Goal: Navigation & Orientation: Find specific page/section

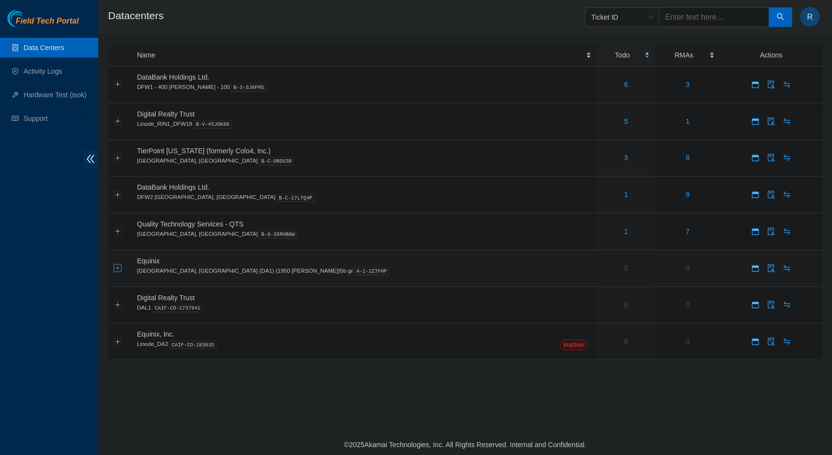
click at [114, 266] on button "Expand row" at bounding box center [118, 268] width 8 height 8
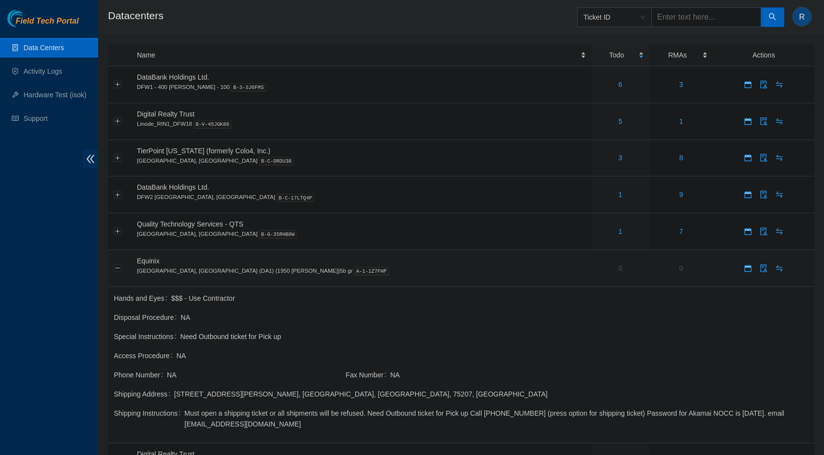
click at [154, 260] on span "Equinix" at bounding box center [148, 261] width 23 height 8
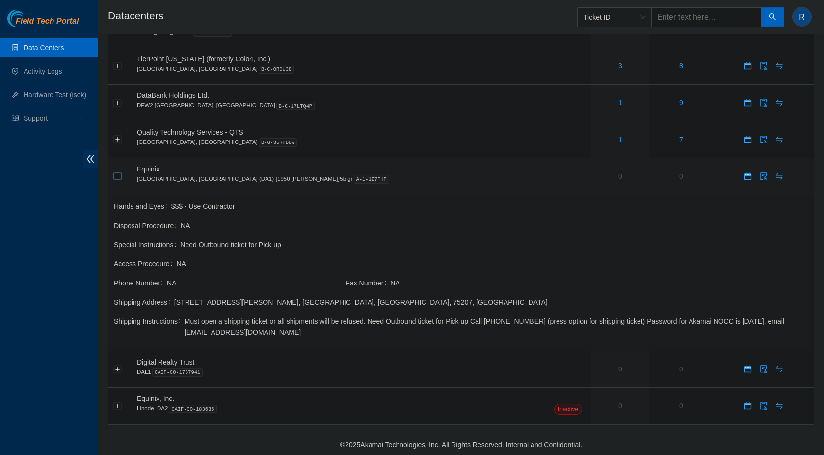
click at [119, 177] on button "Collapse row" at bounding box center [118, 176] width 8 height 8
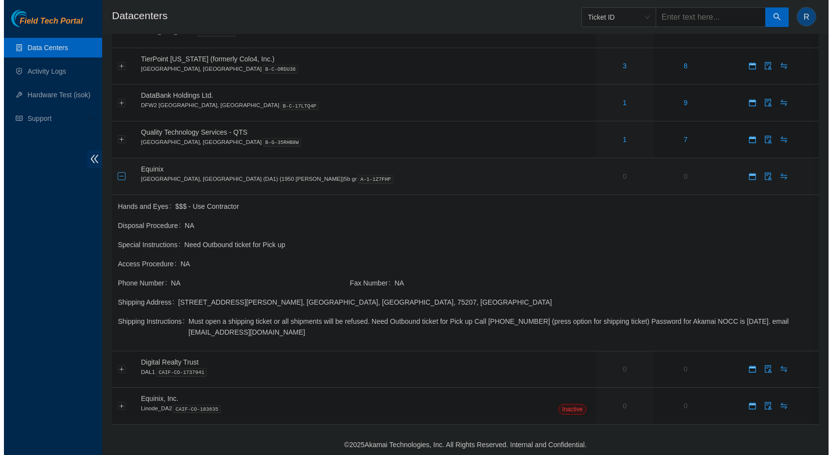
scroll to position [0, 0]
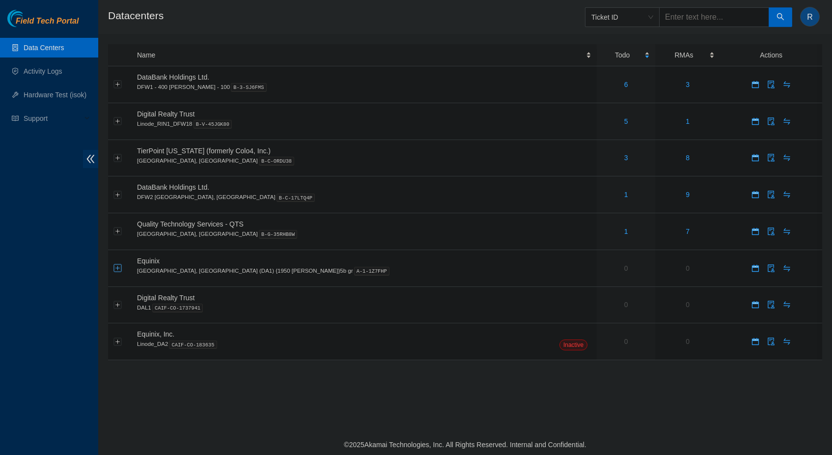
click at [624, 19] on span "Ticket ID" at bounding box center [622, 17] width 62 height 15
click at [44, 70] on link "Activity Logs" at bounding box center [43, 71] width 39 height 8
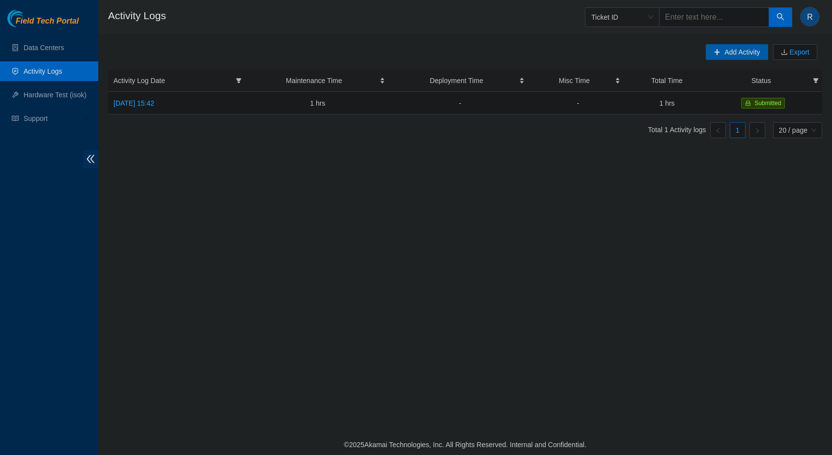
click at [721, 55] on button "Add Activity" at bounding box center [736, 52] width 62 height 16
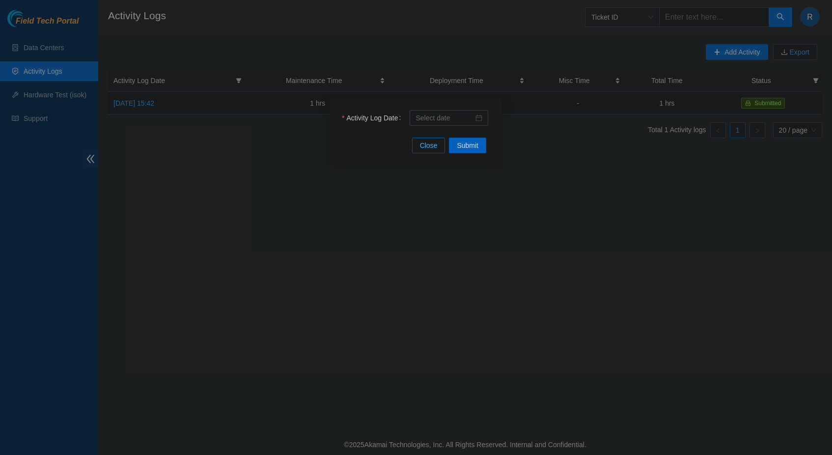
click at [434, 144] on span "Close" at bounding box center [429, 145] width 18 height 11
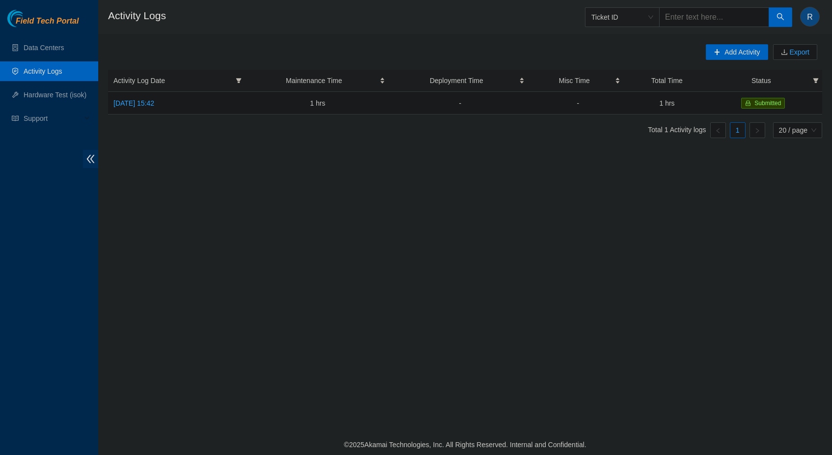
click at [365, 250] on main "Activity Logs Ticket ID R Add Activity Export Activity Log Date Maintenance Tim…" at bounding box center [464, 217] width 733 height 434
